Goal: Information Seeking & Learning: Find specific fact

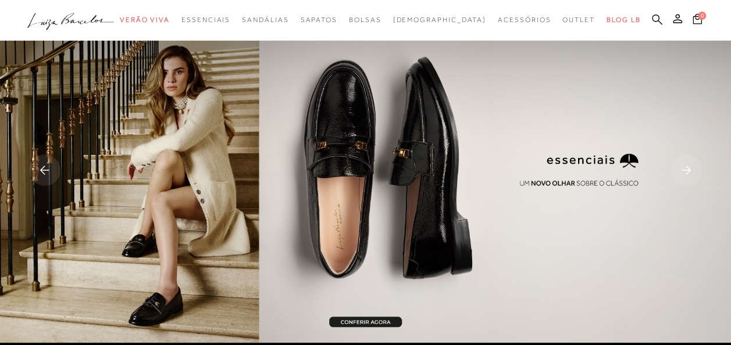
click at [659, 16] on icon at bounding box center [657, 19] width 10 height 11
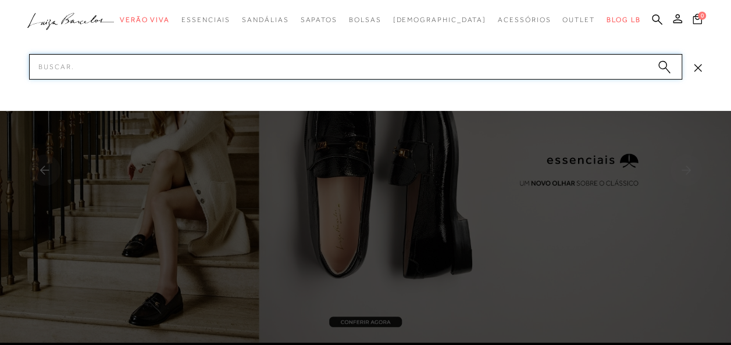
click at [348, 66] on input "Pesquisar" at bounding box center [355, 67] width 653 height 26
paste input "50430001"
type input "50430001"
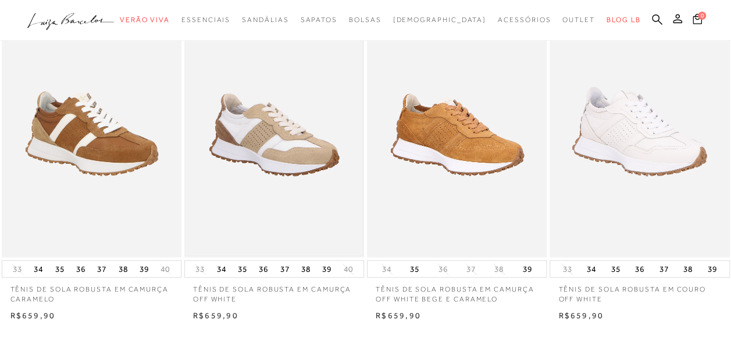
click at [237, 122] on img at bounding box center [273, 123] width 177 height 266
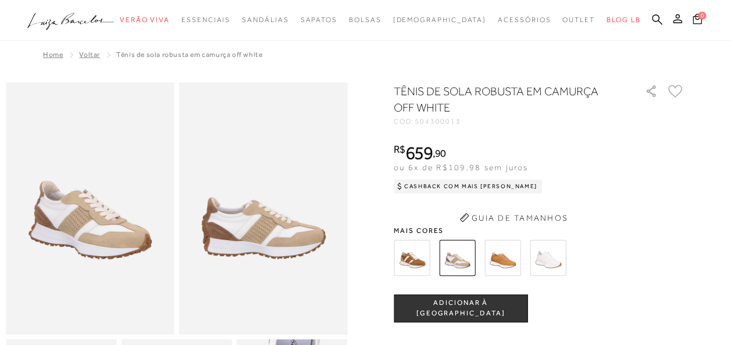
click at [90, 216] on img at bounding box center [90, 209] width 169 height 252
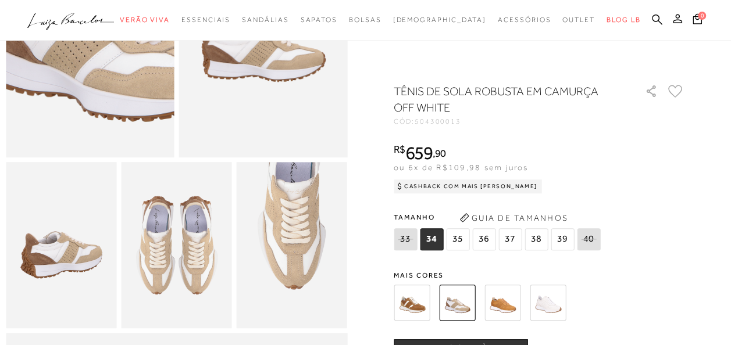
scroll to position [233, 0]
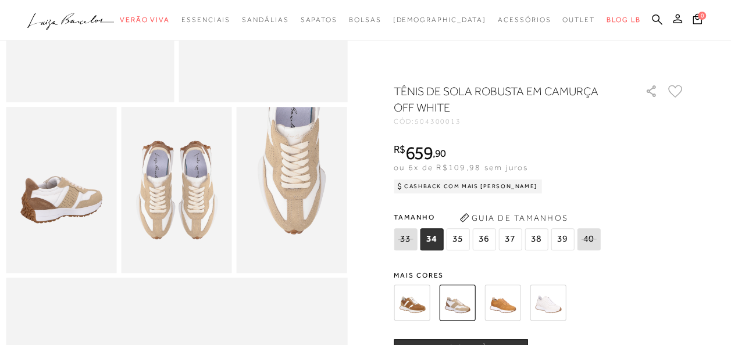
click at [302, 174] on img at bounding box center [292, 190] width 110 height 166
click at [164, 204] on img at bounding box center [176, 190] width 110 height 166
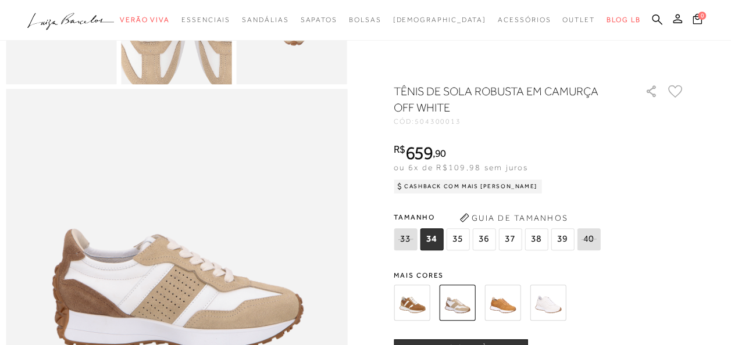
scroll to position [465, 0]
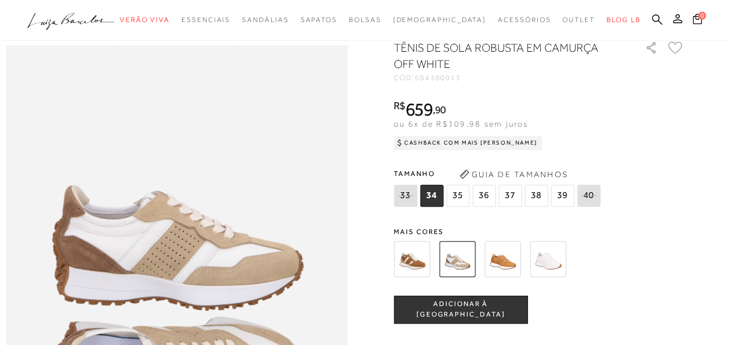
click at [158, 265] on img at bounding box center [176, 301] width 341 height 512
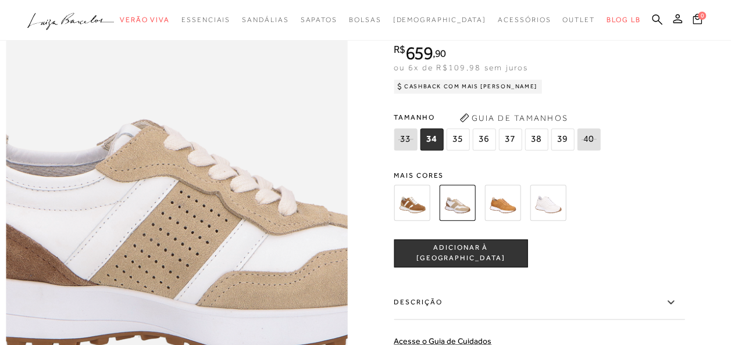
scroll to position [581, 0]
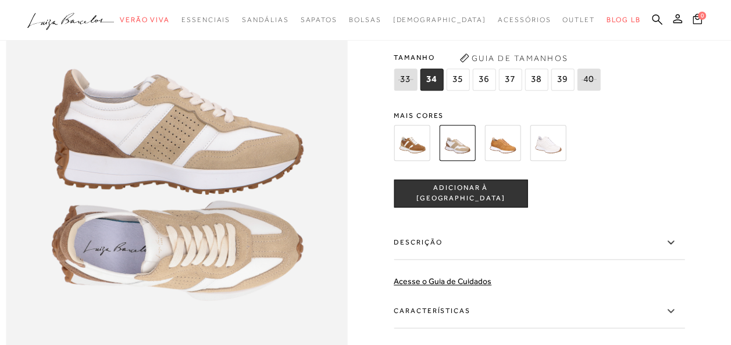
click at [519, 161] on img at bounding box center [502, 143] width 36 height 36
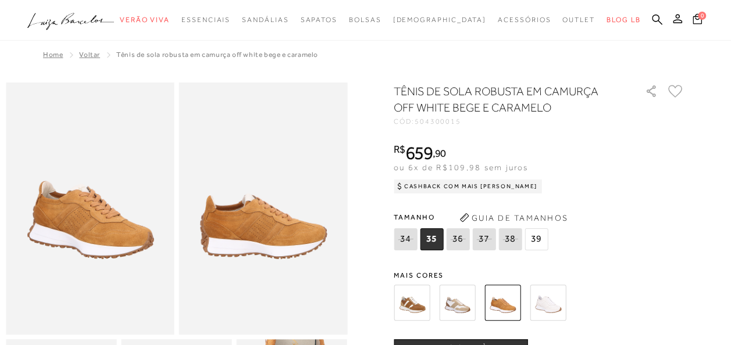
click at [412, 304] on img at bounding box center [412, 303] width 36 height 36
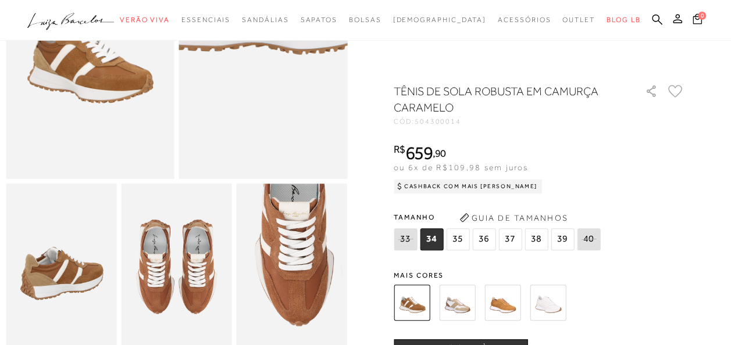
scroll to position [174, 0]
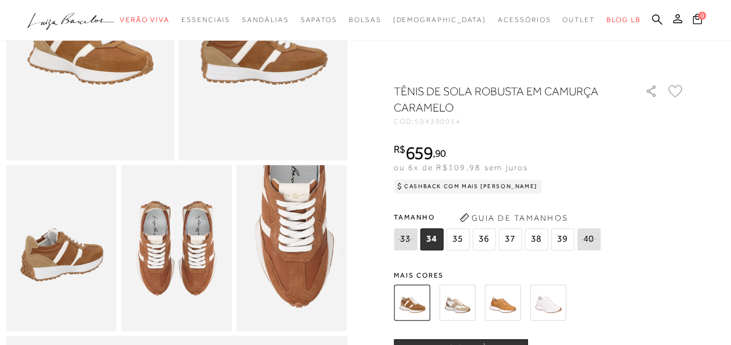
click at [455, 301] on img at bounding box center [457, 303] width 36 height 36
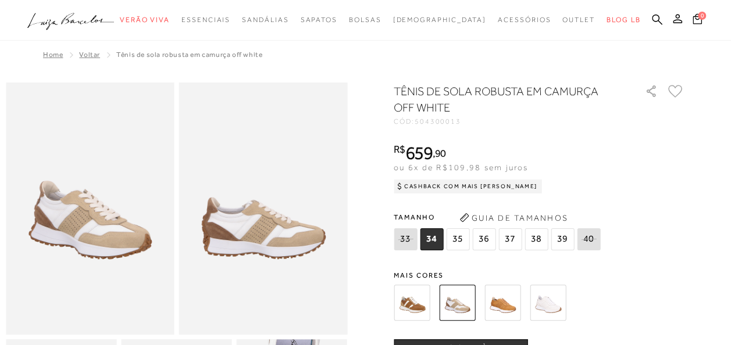
click at [257, 219] on img at bounding box center [263, 209] width 169 height 252
click at [121, 212] on img at bounding box center [90, 209] width 169 height 252
click at [447, 124] on span "504300013" at bounding box center [438, 121] width 47 height 8
copy span "504300013"
